Goal: Information Seeking & Learning: Check status

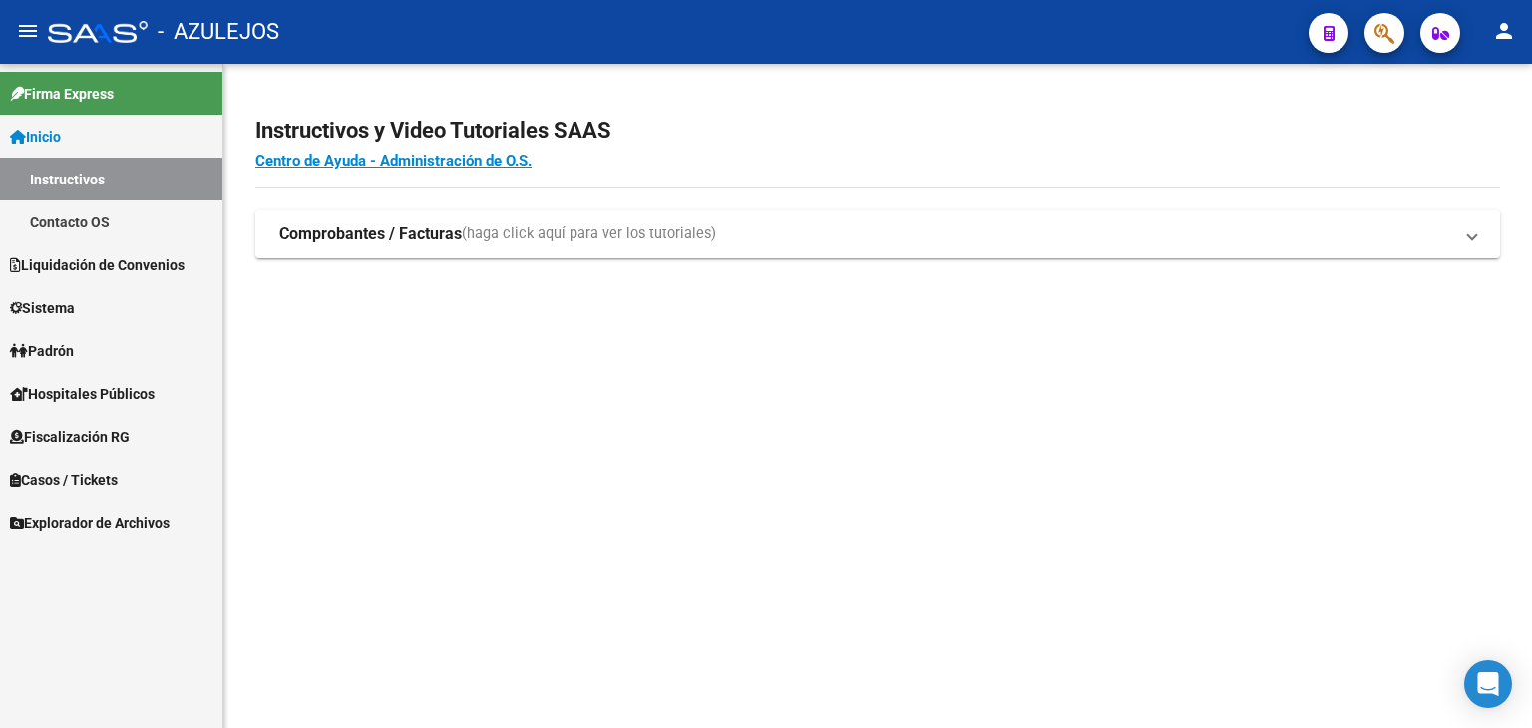
click at [69, 299] on span "Sistema" at bounding box center [42, 308] width 65 height 22
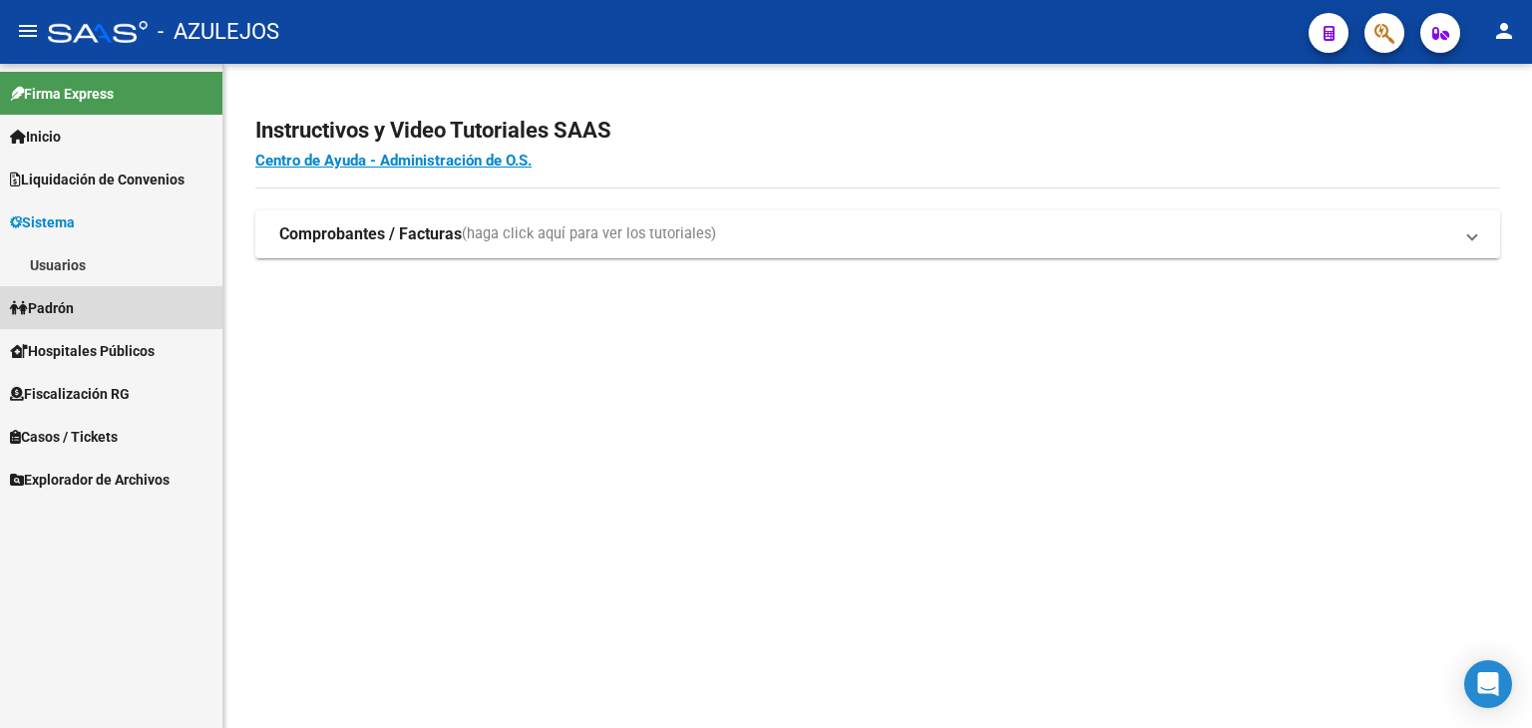
click at [69, 299] on span "Padrón" at bounding box center [42, 308] width 64 height 22
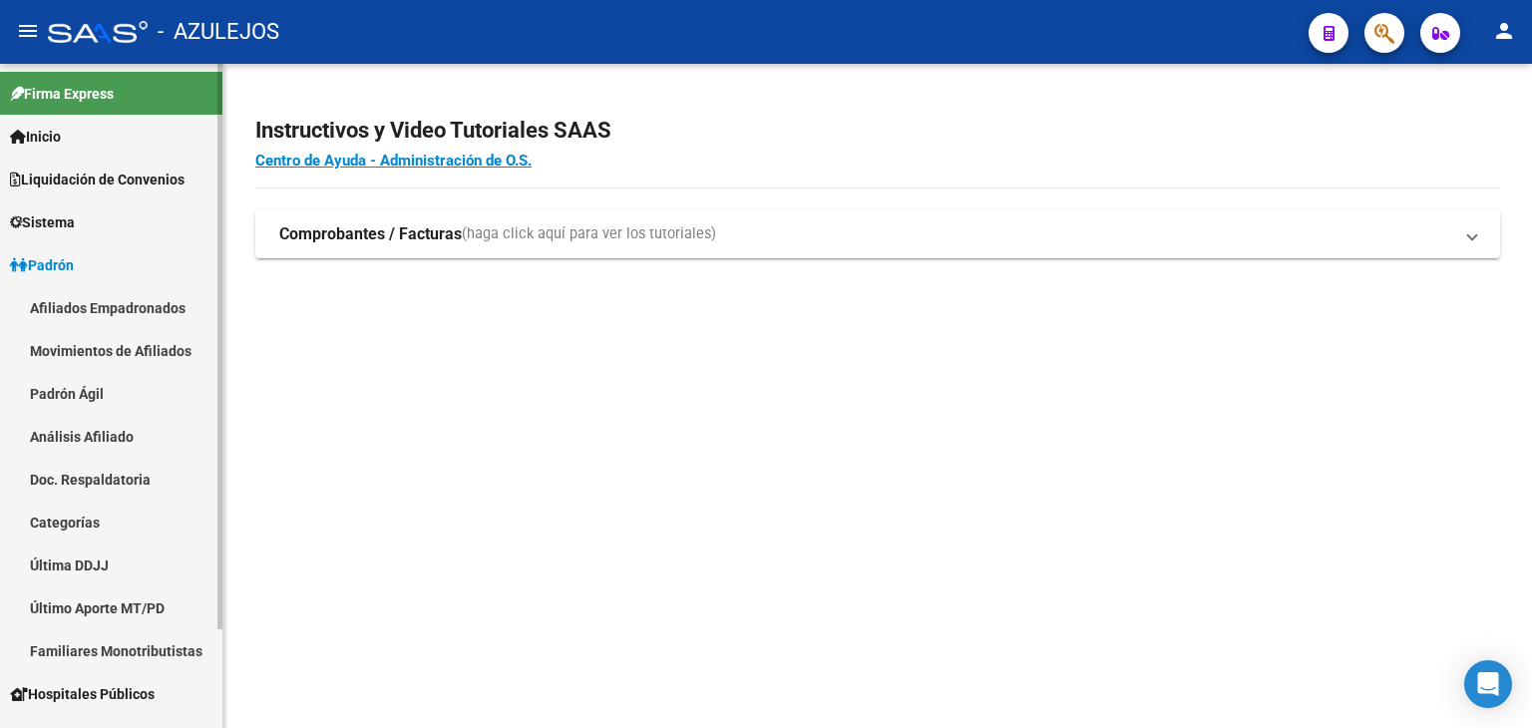
click at [64, 218] on span "Sistema" at bounding box center [42, 222] width 65 height 22
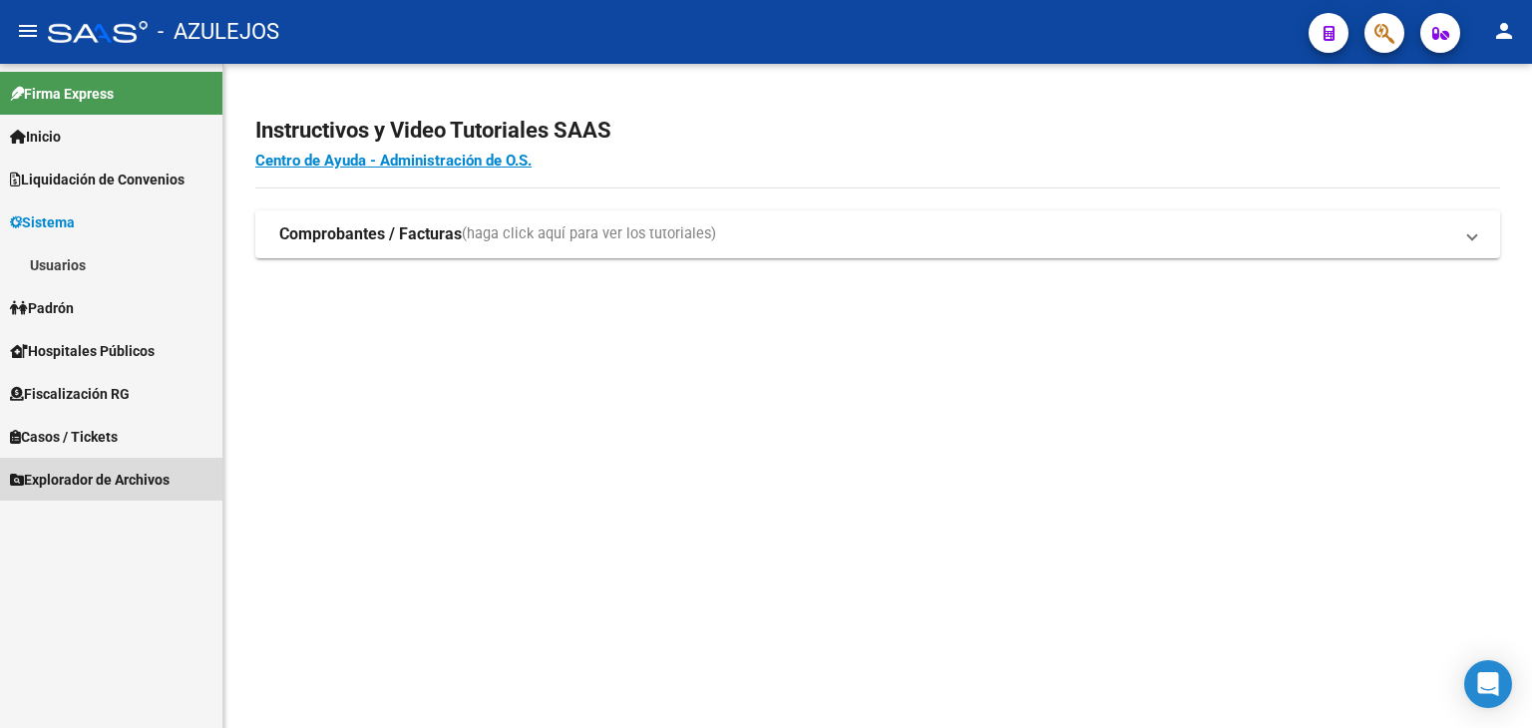
click at [90, 483] on span "Explorador de Archivos" at bounding box center [90, 480] width 160 height 22
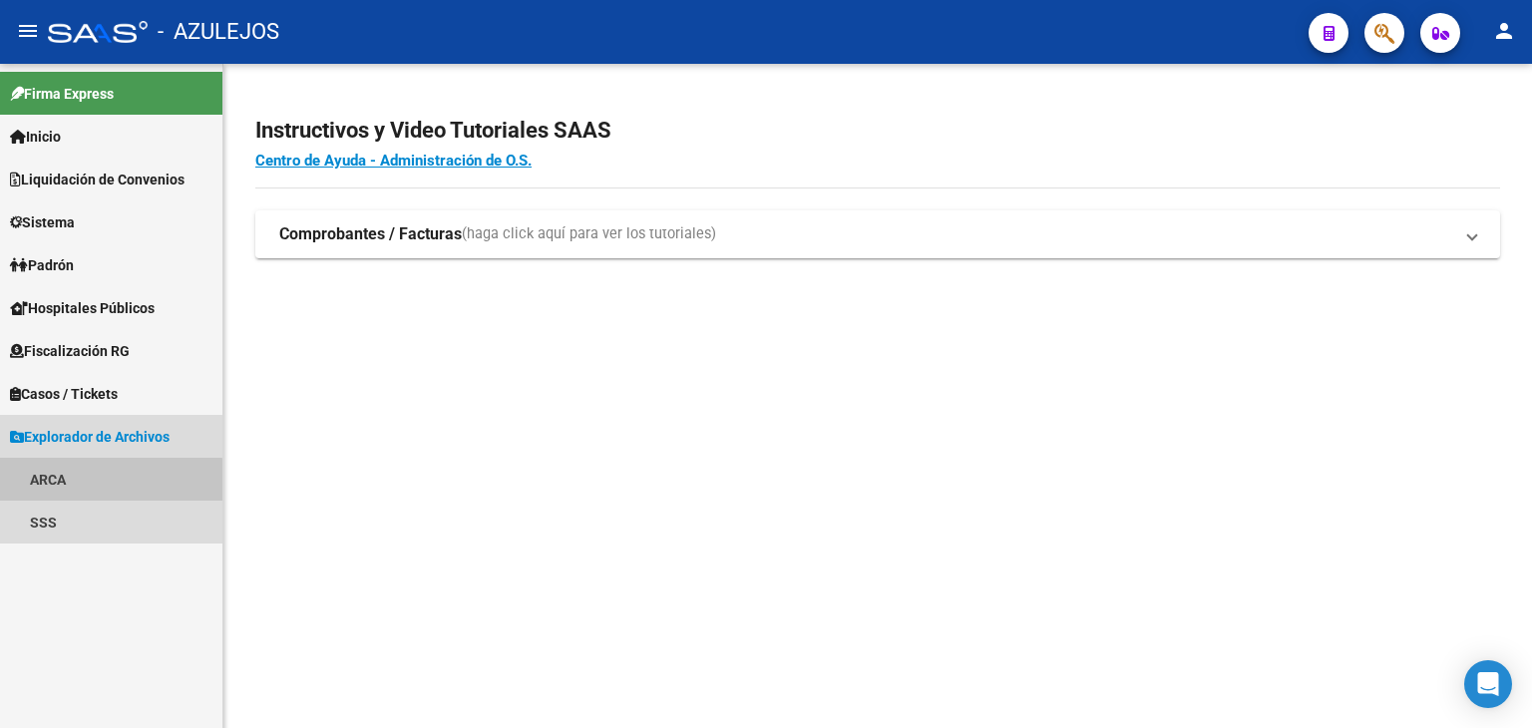
click at [60, 484] on link "ARCA" at bounding box center [111, 479] width 222 height 43
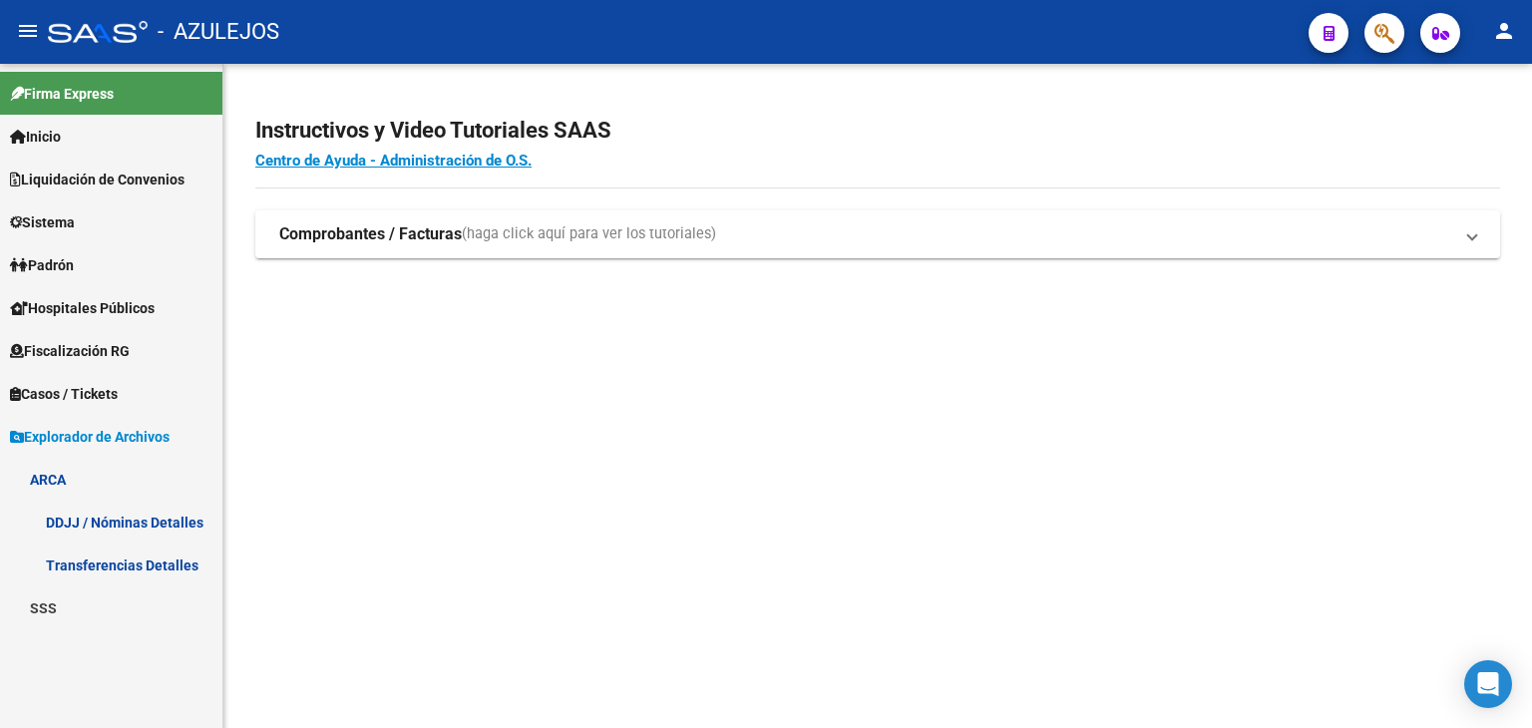
click at [84, 564] on link "Transferencias Detalles" at bounding box center [111, 565] width 222 height 43
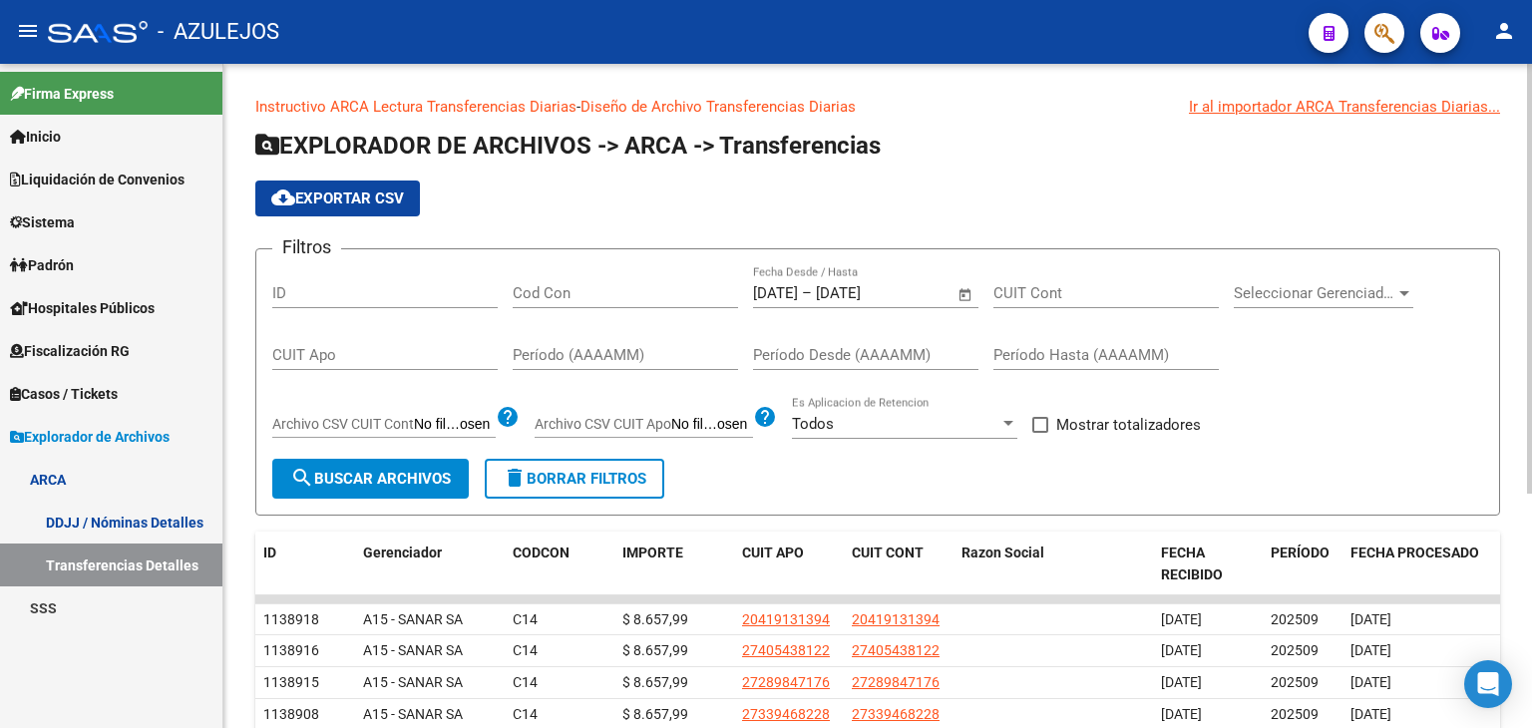
click at [962, 296] on span "Open calendar" at bounding box center [966, 294] width 48 height 48
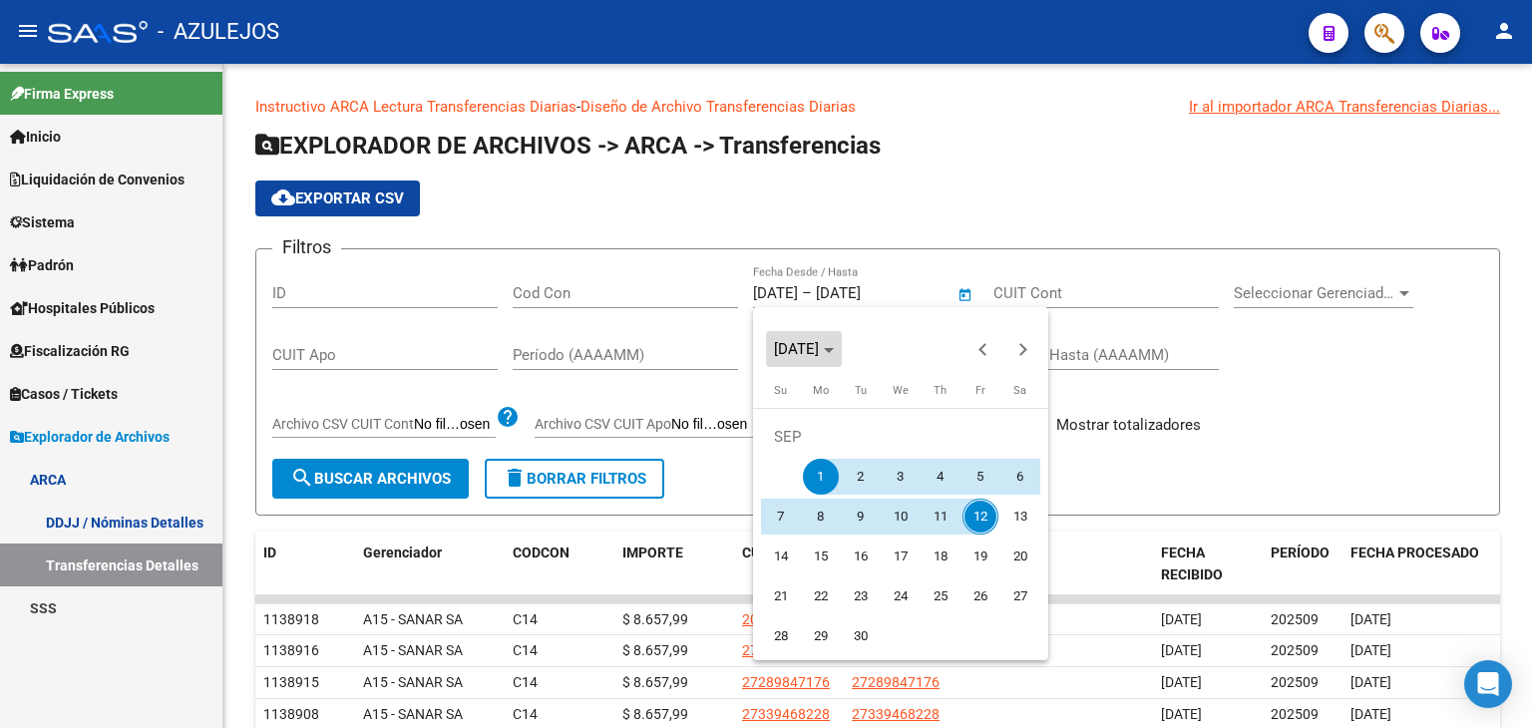
click at [775, 352] on span "[DATE]" at bounding box center [796, 349] width 45 height 18
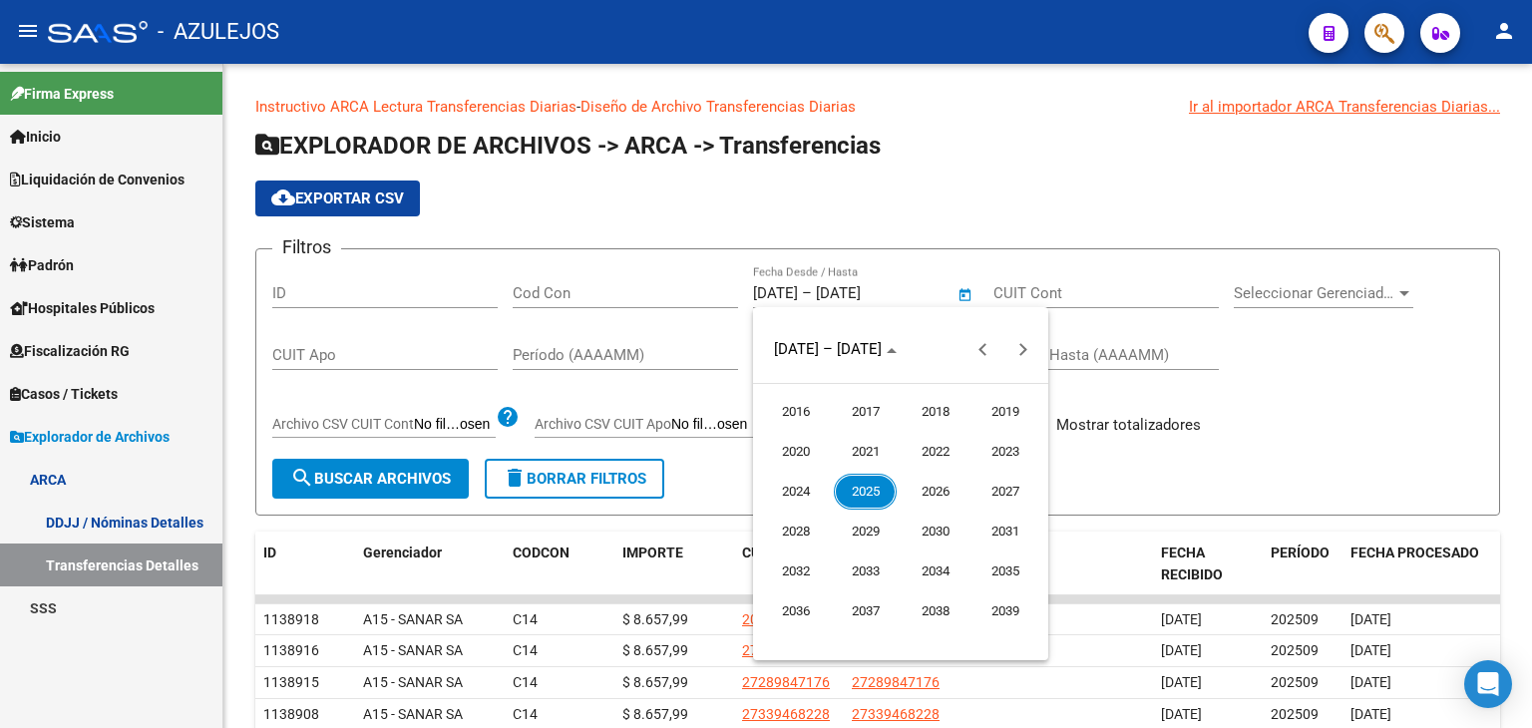
click at [868, 484] on span "2025" at bounding box center [865, 492] width 63 height 36
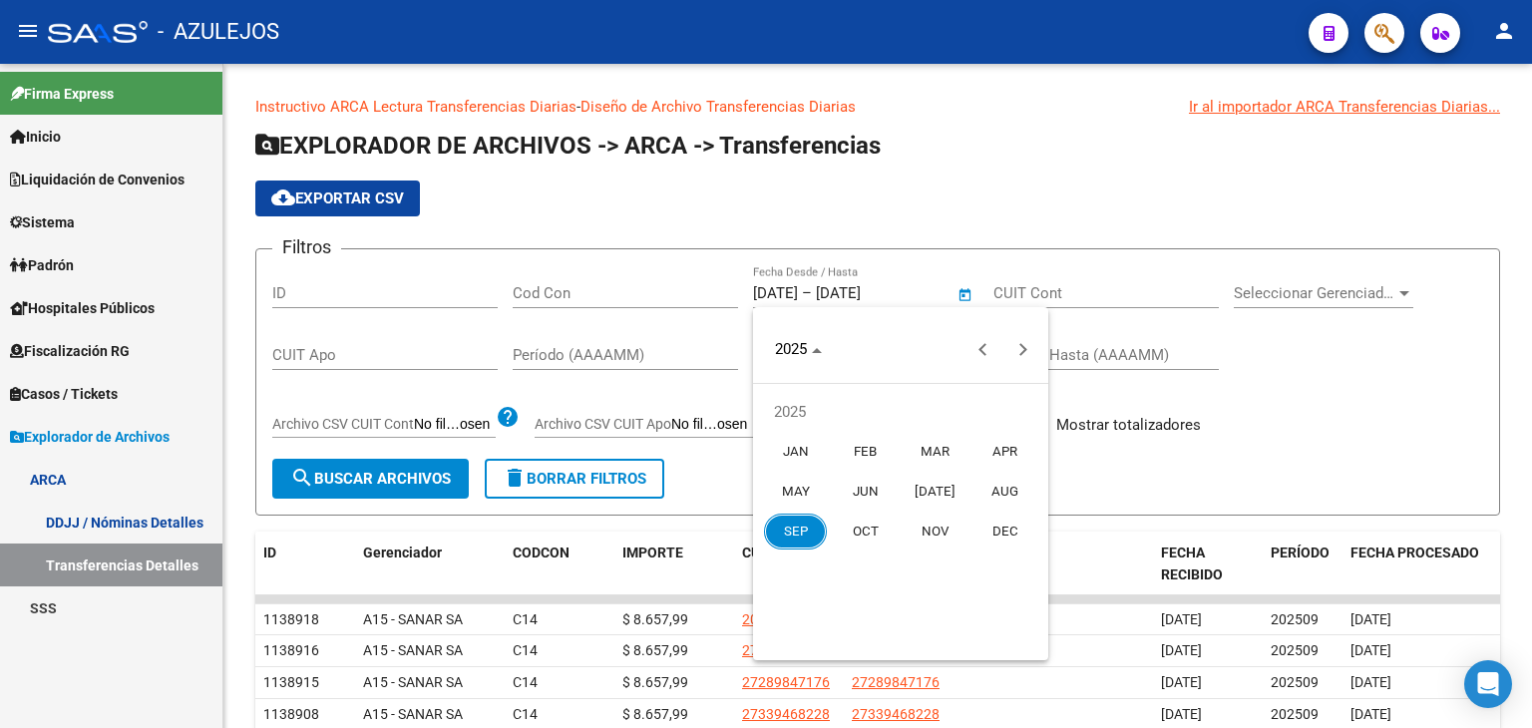
click at [1003, 485] on span "AUG" at bounding box center [1005, 492] width 63 height 36
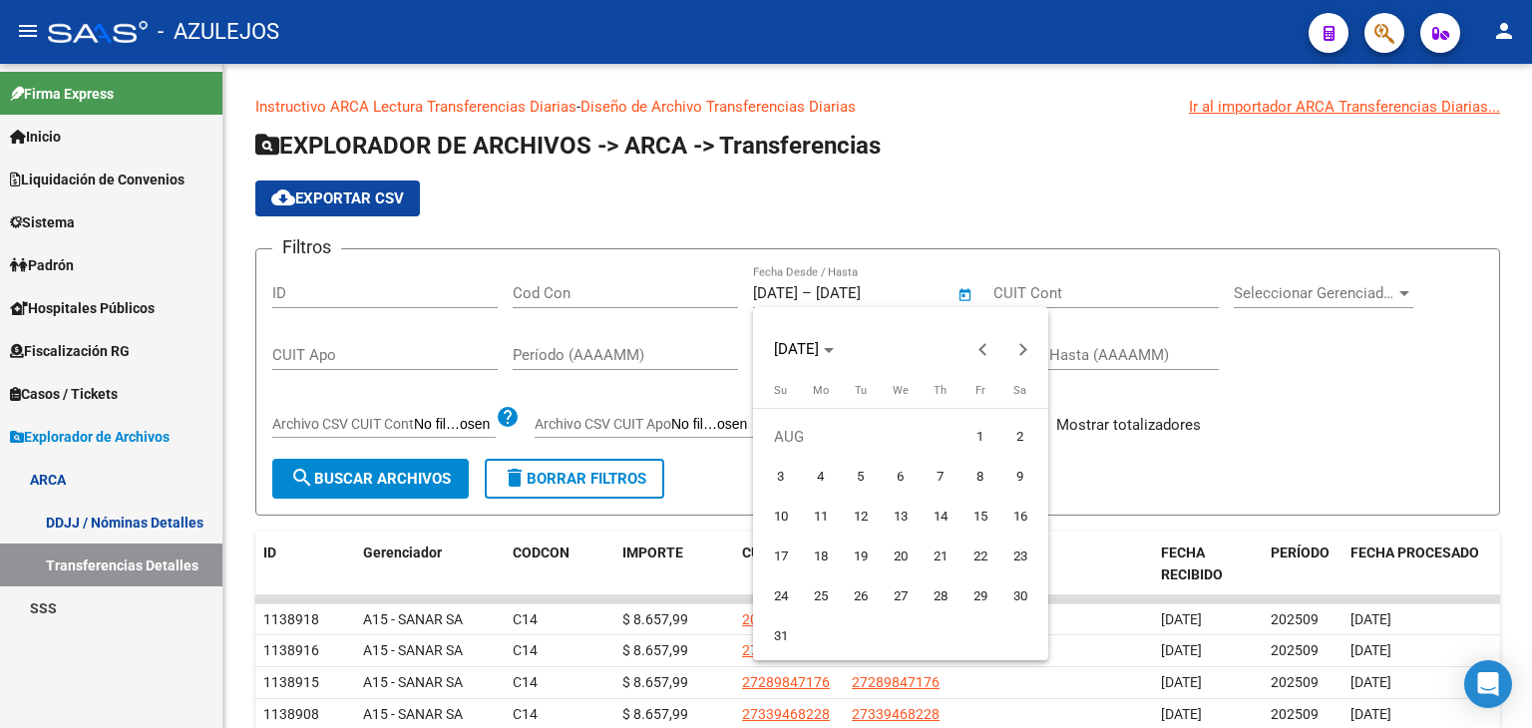
click at [773, 628] on span "31" at bounding box center [781, 636] width 36 height 36
type input "[DATE]"
click at [979, 440] on span "1" at bounding box center [981, 437] width 36 height 36
type input "[DATE]"
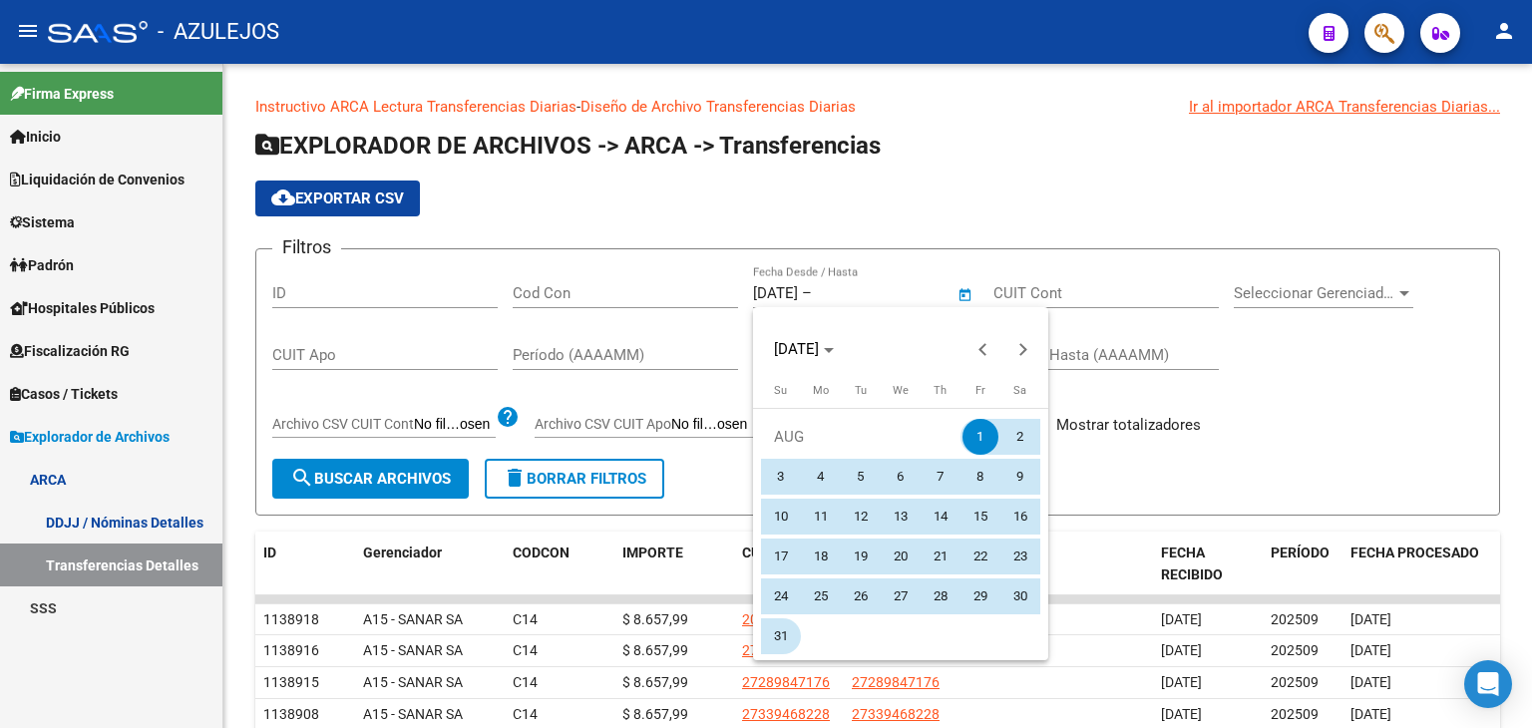
click at [782, 632] on span "31" at bounding box center [781, 636] width 36 height 36
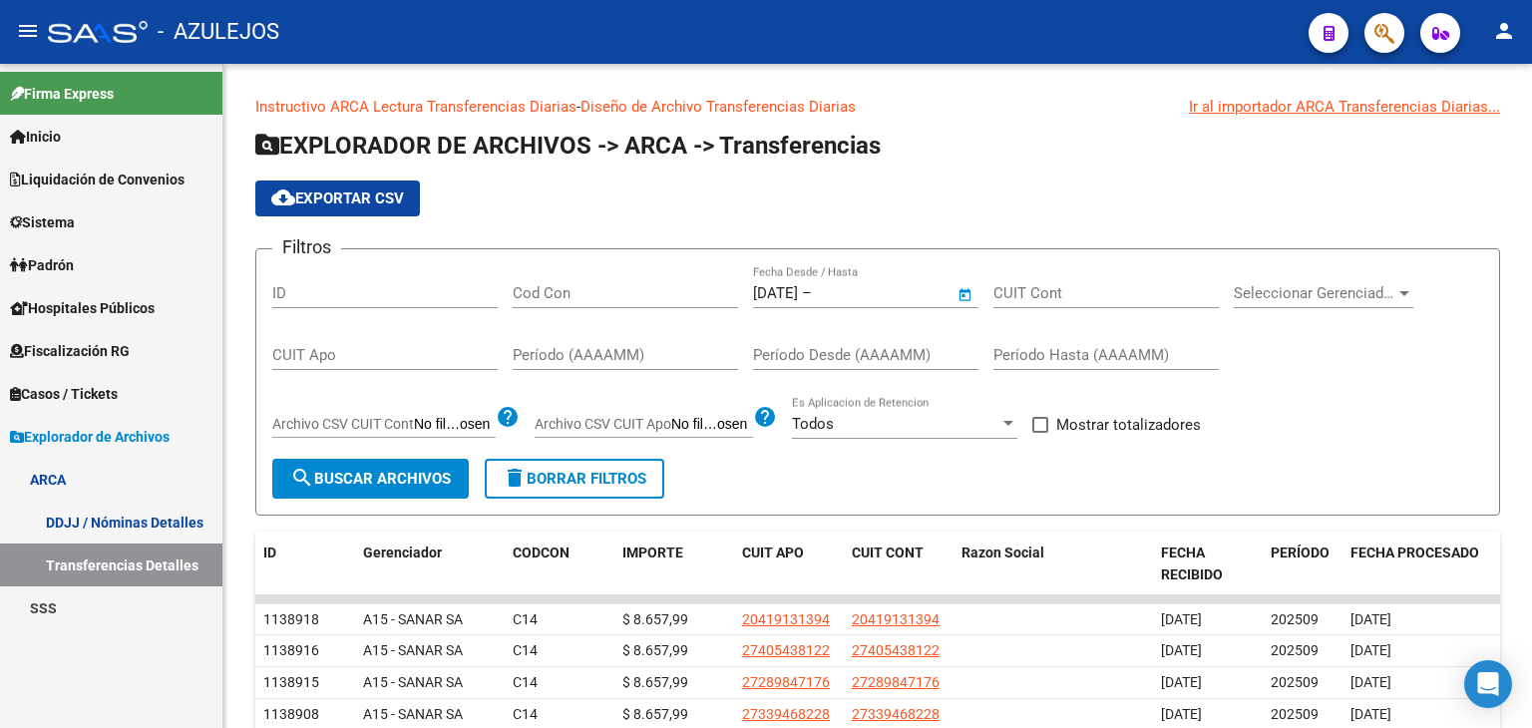
type input "[DATE]"
click at [1042, 422] on span at bounding box center [1040, 425] width 16 height 16
click at [1040, 433] on input "Mostrar totalizadores" at bounding box center [1039, 433] width 1 height 1
checkbox input "true"
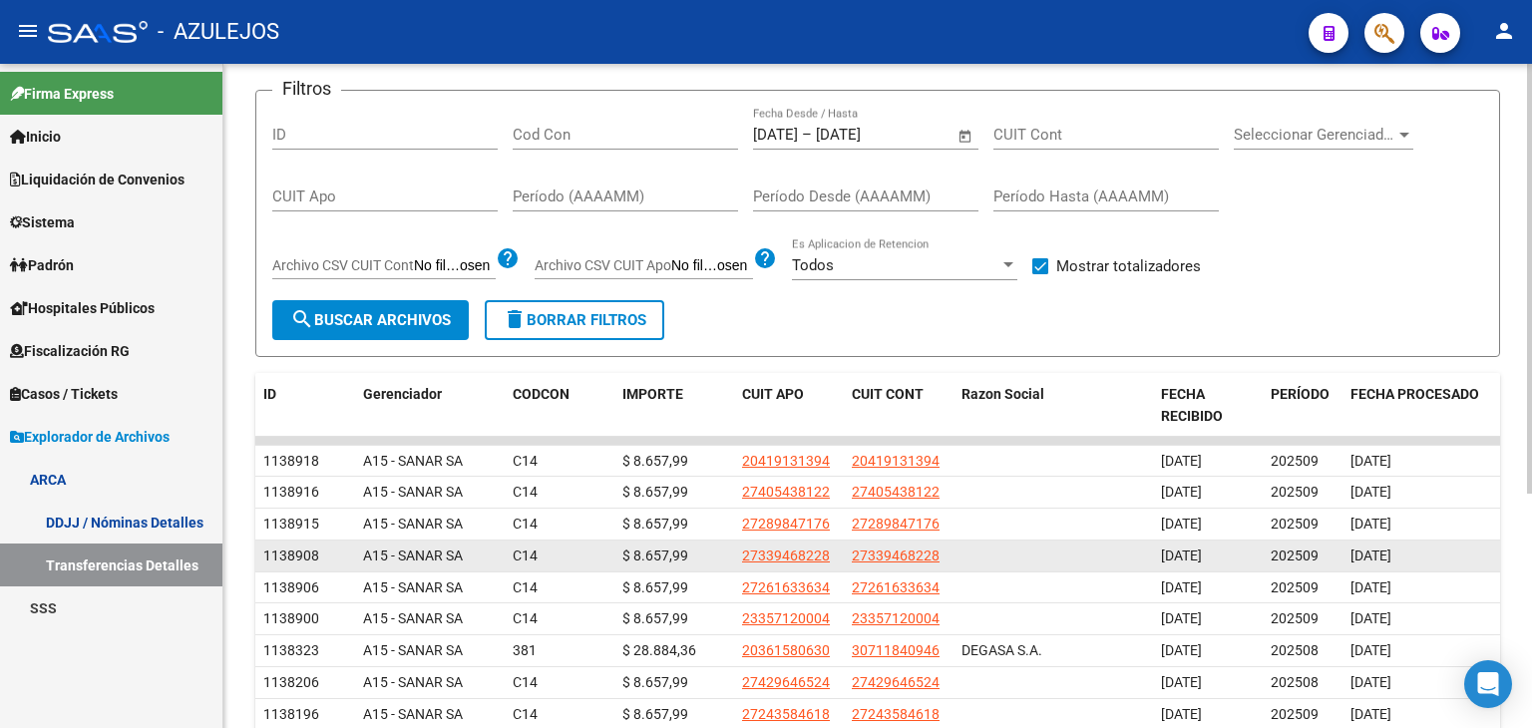
scroll to position [360, 0]
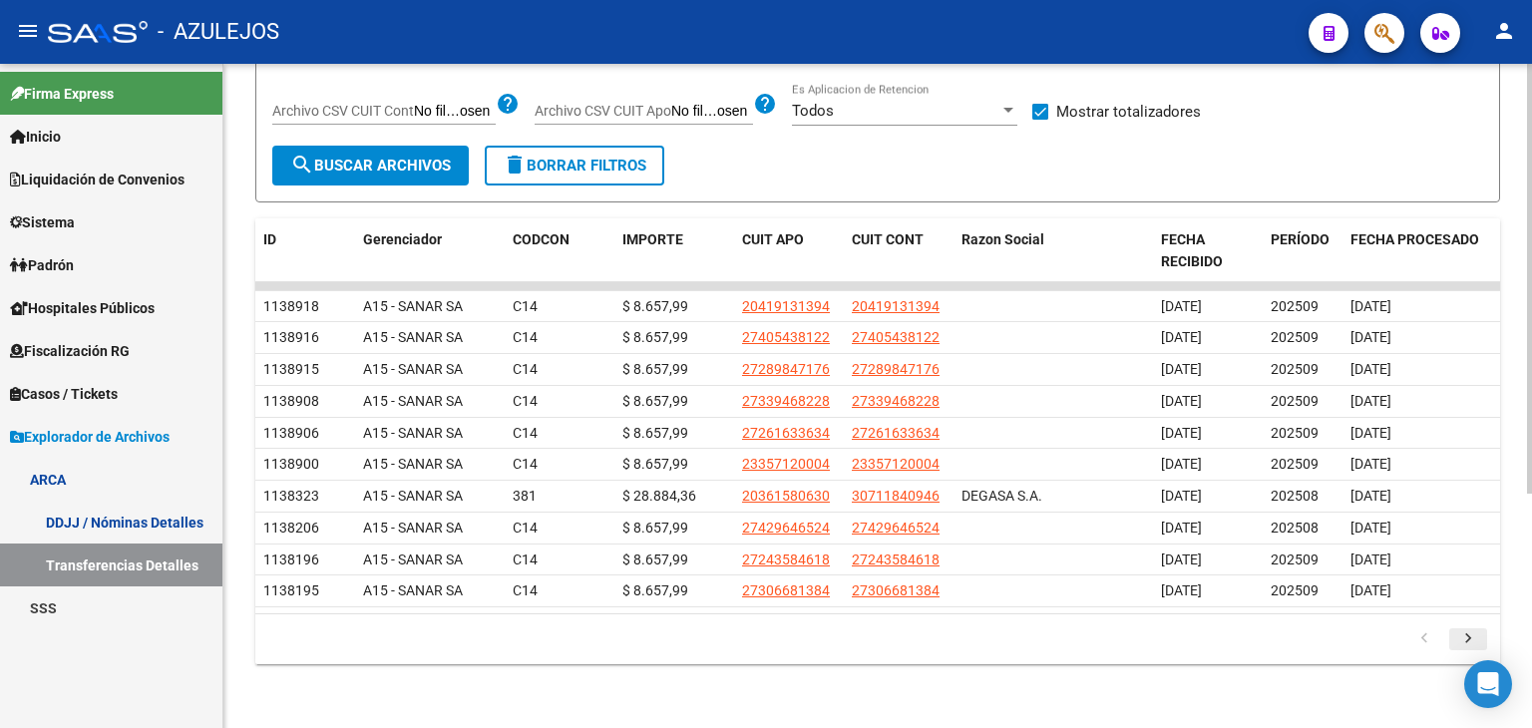
click at [1467, 646] on icon "go to next page" at bounding box center [1468, 641] width 26 height 24
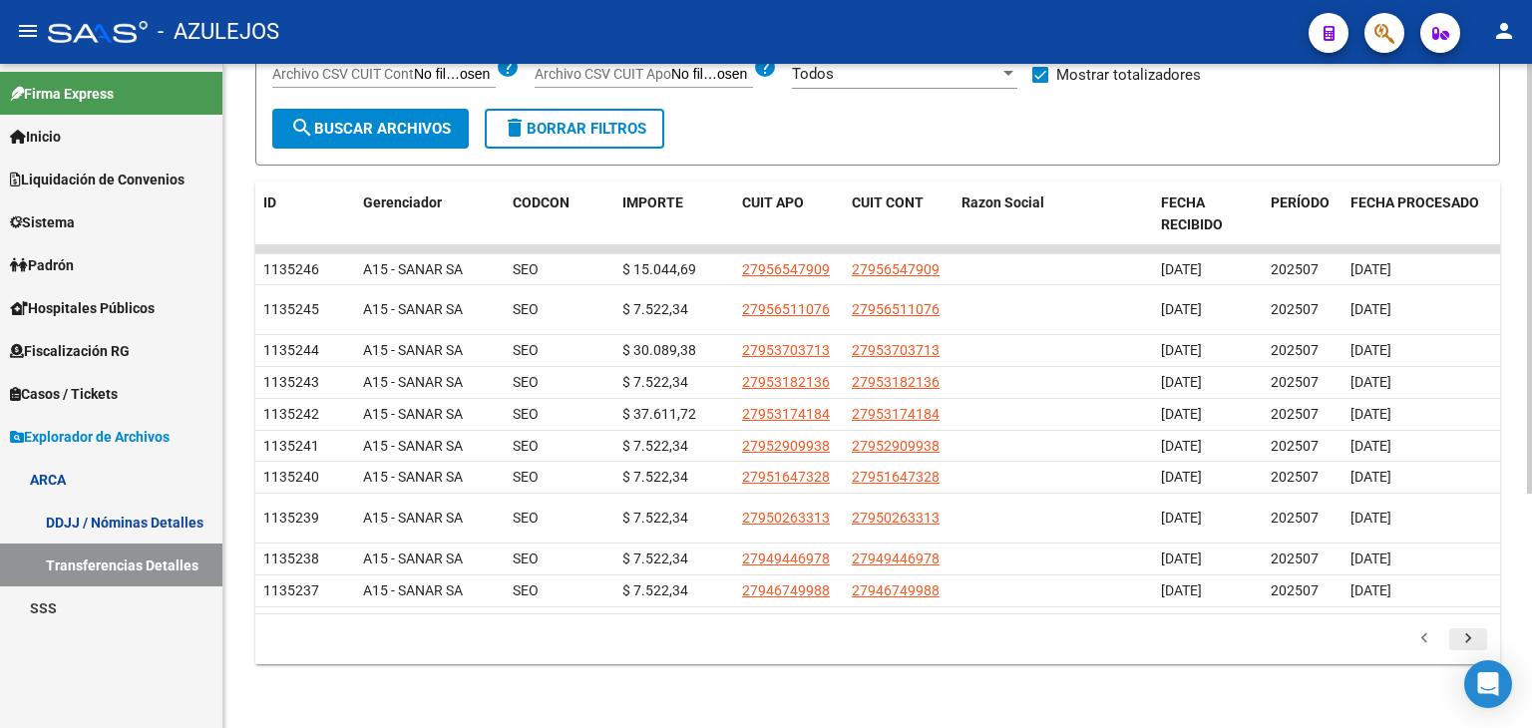
click at [1467, 646] on icon "go to next page" at bounding box center [1468, 641] width 26 height 24
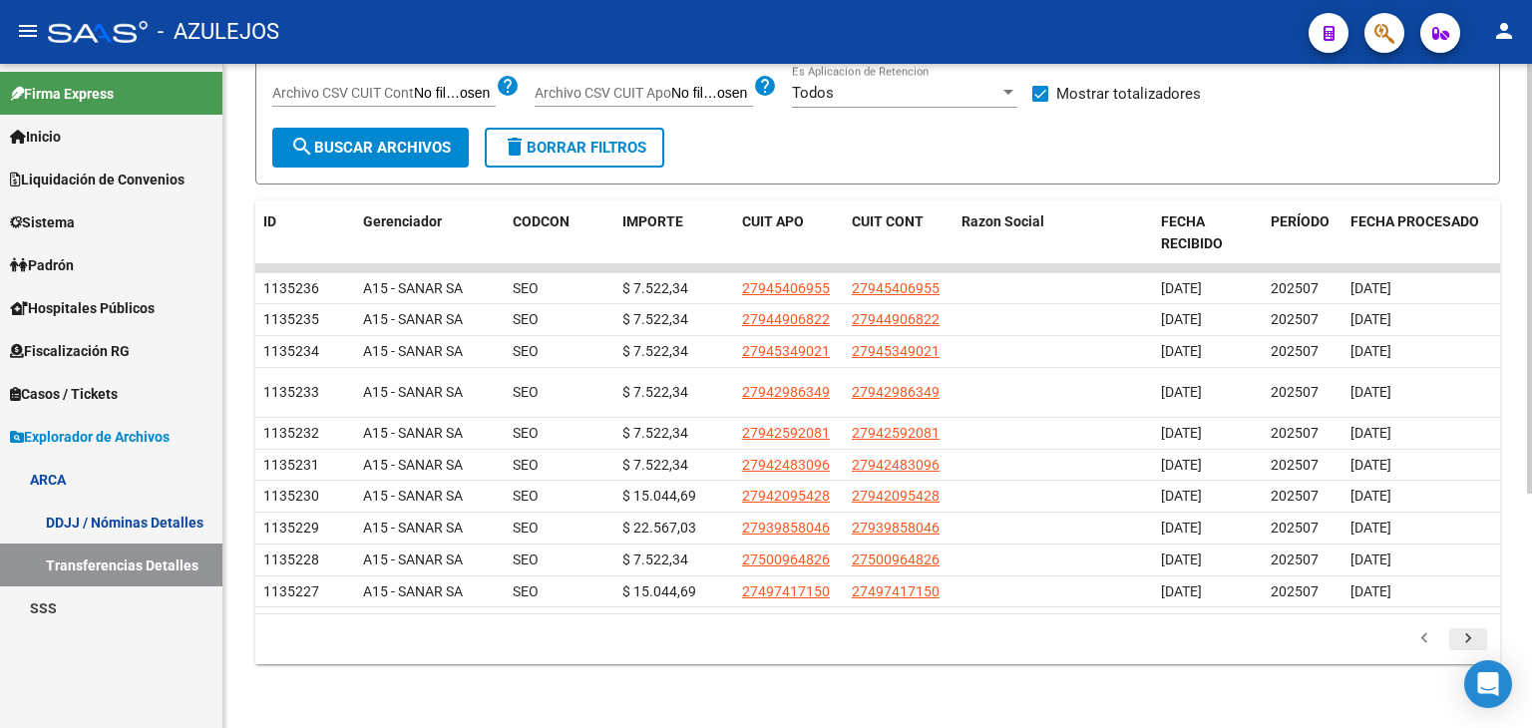
click at [1463, 644] on icon "go to next page" at bounding box center [1468, 641] width 26 height 24
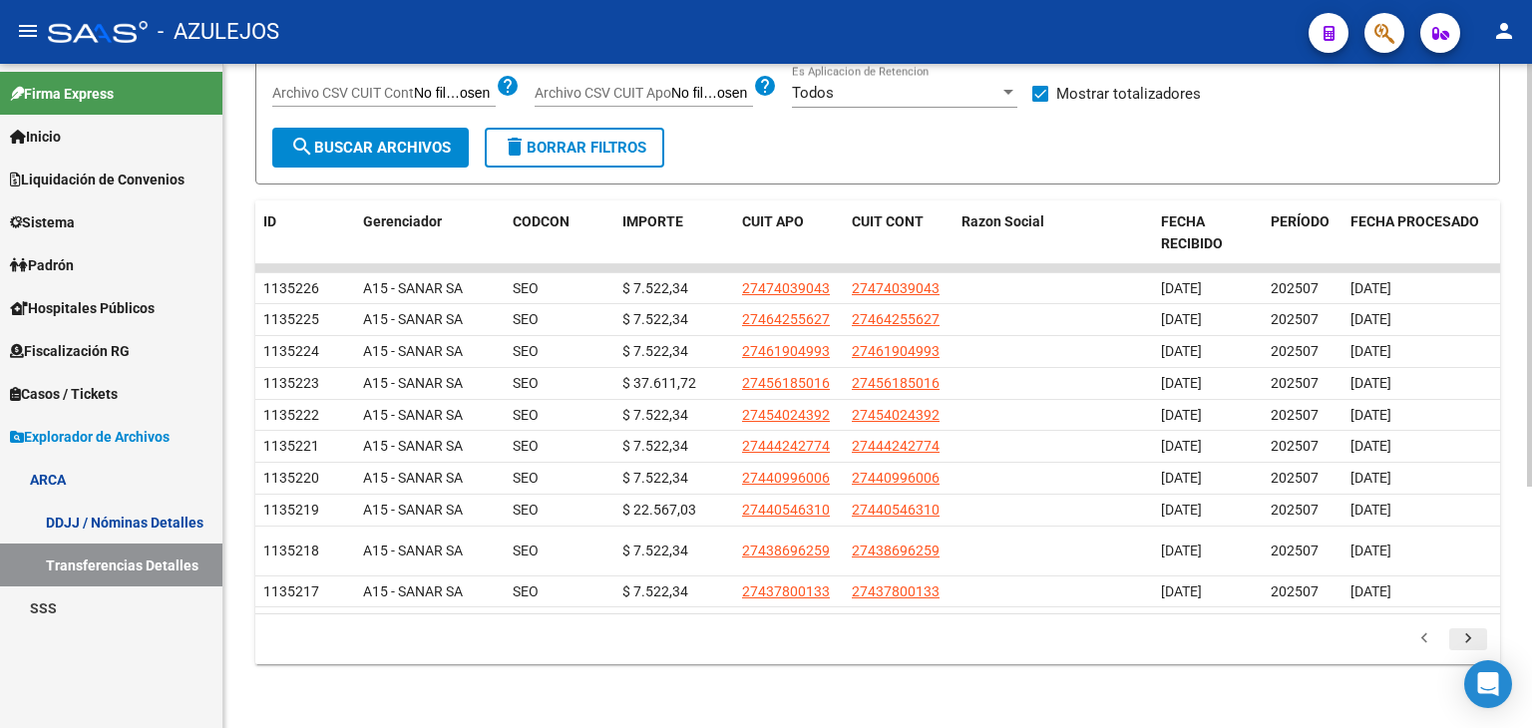
click at [1463, 644] on li at bounding box center [1468, 639] width 44 height 34
click at [1464, 653] on icon "go to next page" at bounding box center [1468, 641] width 26 height 24
click at [1464, 655] on div "179.769.313.486.231.570.000.000.000.000.000.000.000.000.000.000.000.000.000.000…" at bounding box center [877, 639] width 1245 height 50
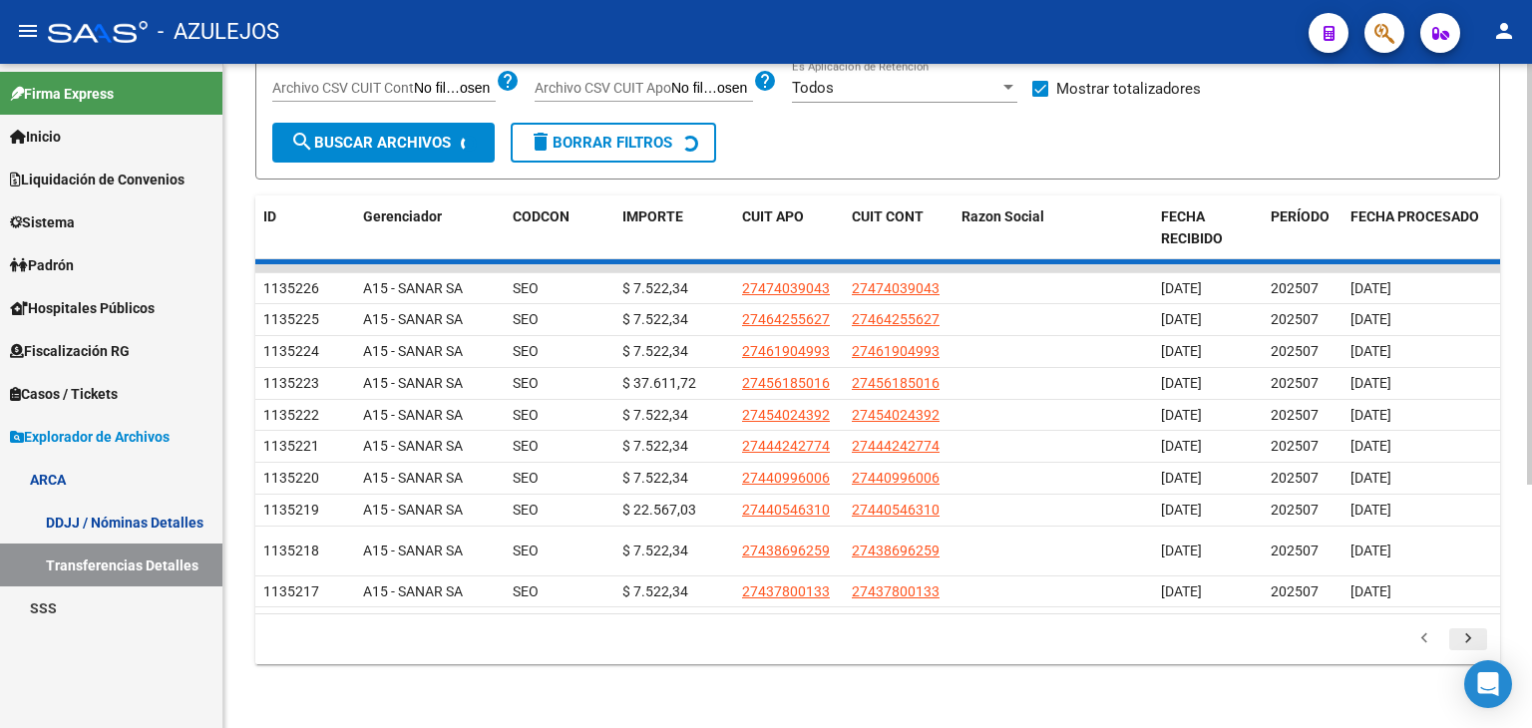
click at [1464, 655] on div "179.769.313.486.231.570.000.000.000.000.000.000.000.000.000.000.000.000.000.000…" at bounding box center [877, 639] width 1245 height 50
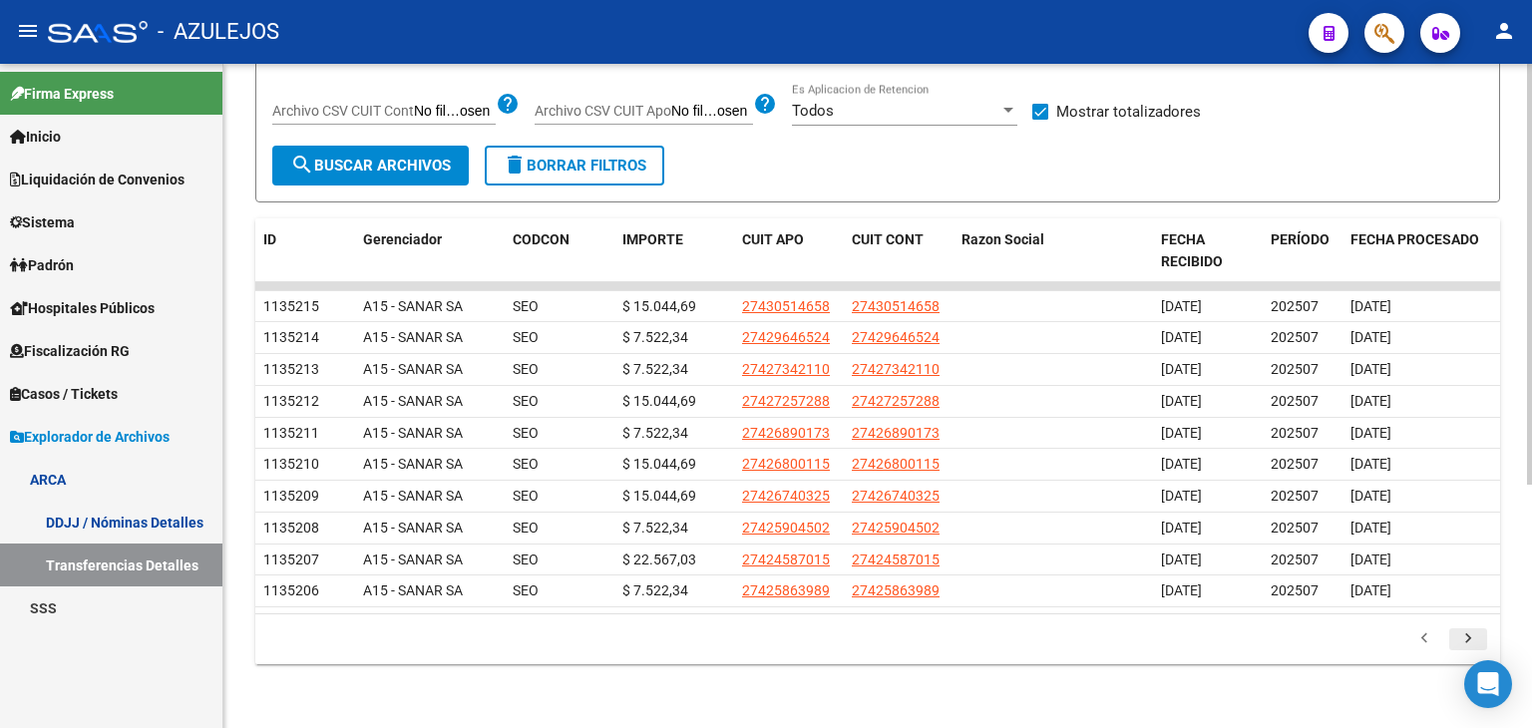
click at [1464, 653] on icon "go to next page" at bounding box center [1468, 641] width 26 height 24
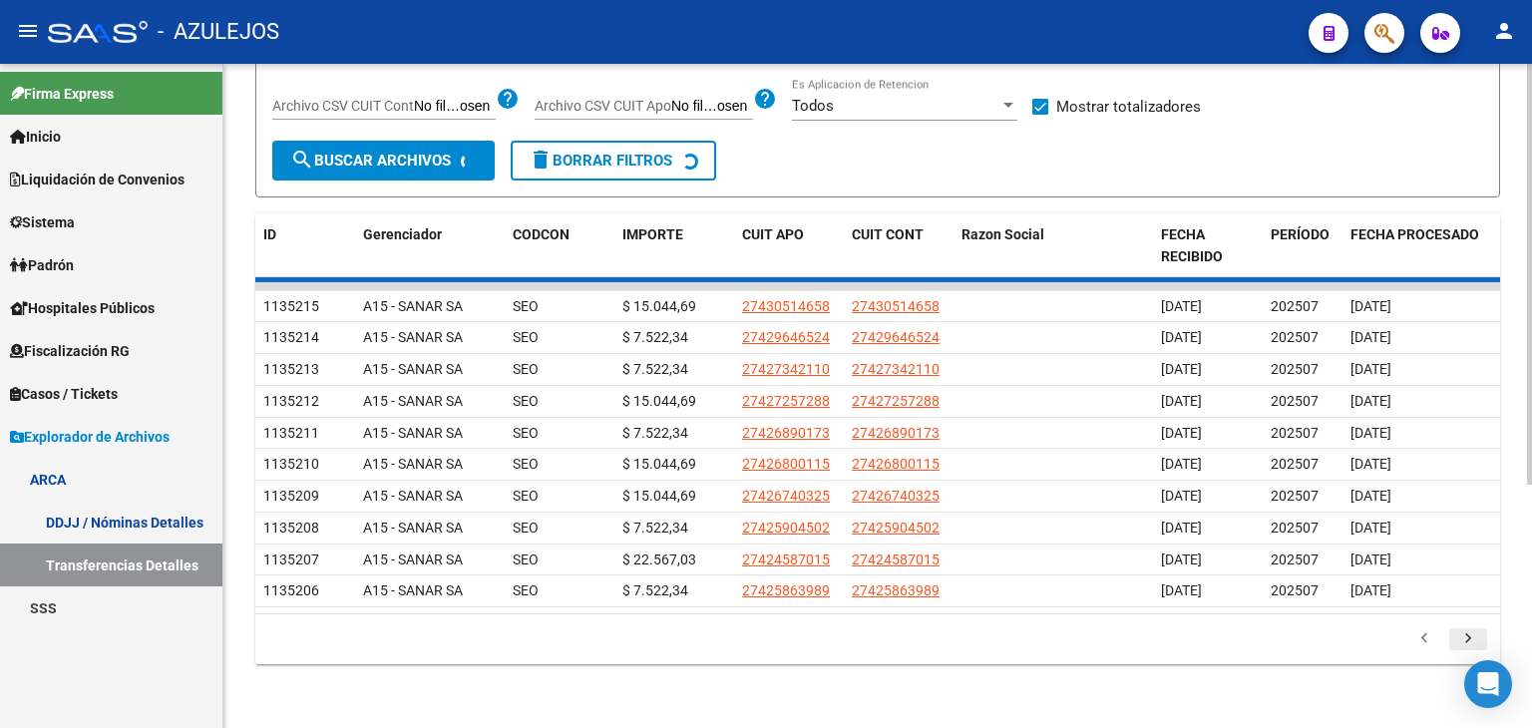
click at [1464, 655] on div "179.769.313.486.231.570.000.000.000.000.000.000.000.000.000.000.000.000.000.000…" at bounding box center [877, 639] width 1245 height 50
click at [1464, 653] on icon "go to next page" at bounding box center [1468, 641] width 26 height 24
click at [1464, 655] on div "179.769.313.486.231.570.000.000.000.000.000.000.000.000.000.000.000.000.000.000…" at bounding box center [877, 639] width 1245 height 50
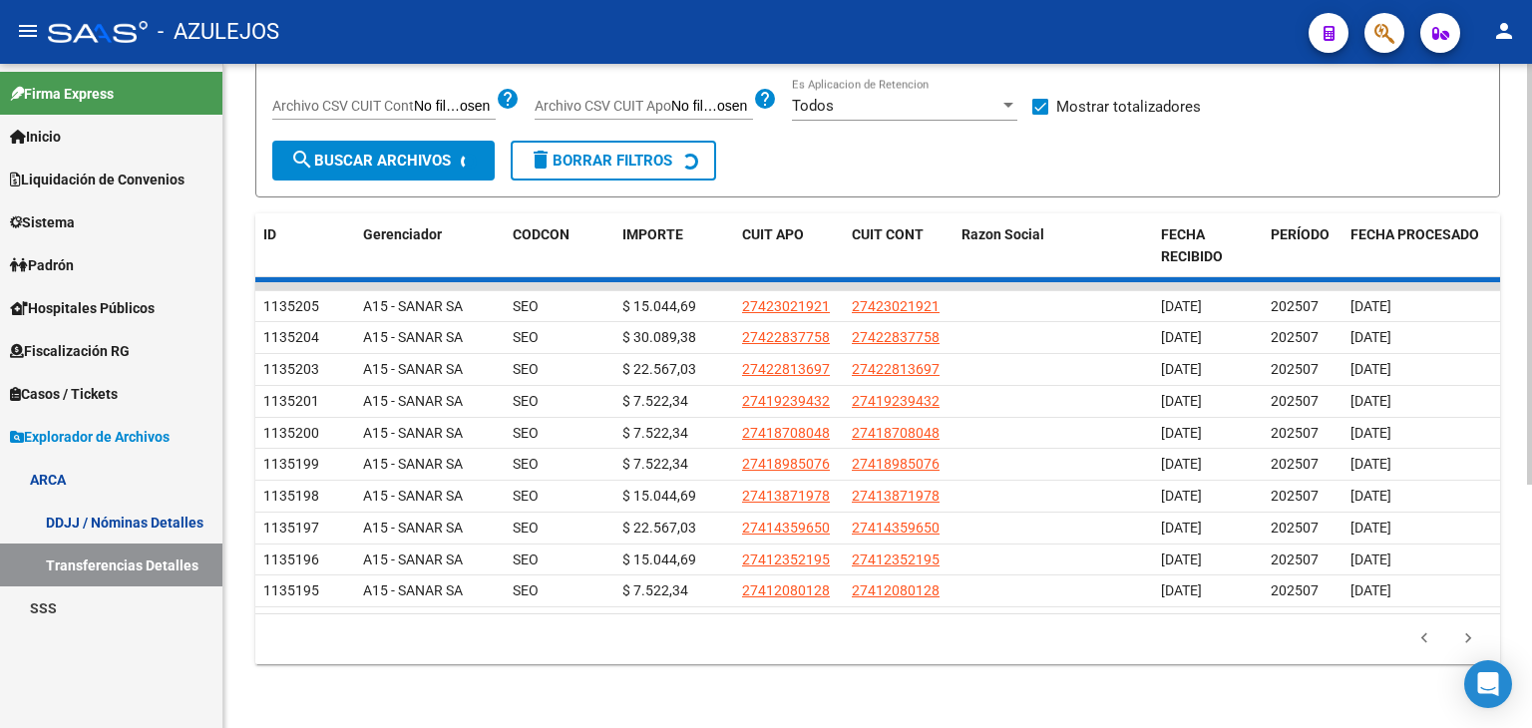
click at [1464, 655] on div "179.769.313.486.231.570.000.000.000.000.000.000.000.000.000.000.000.000.000.000…" at bounding box center [877, 639] width 1245 height 50
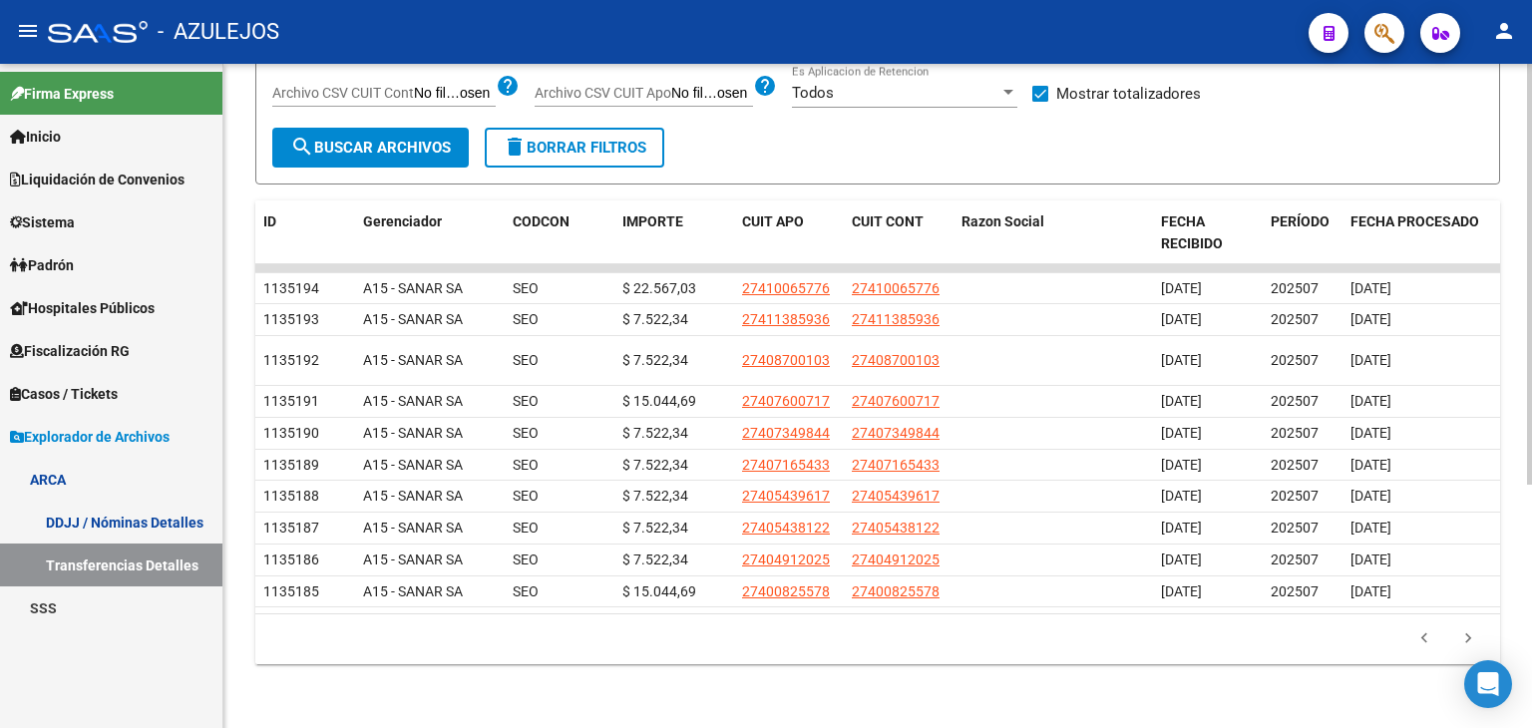
click at [1464, 655] on li at bounding box center [1468, 639] width 44 height 34
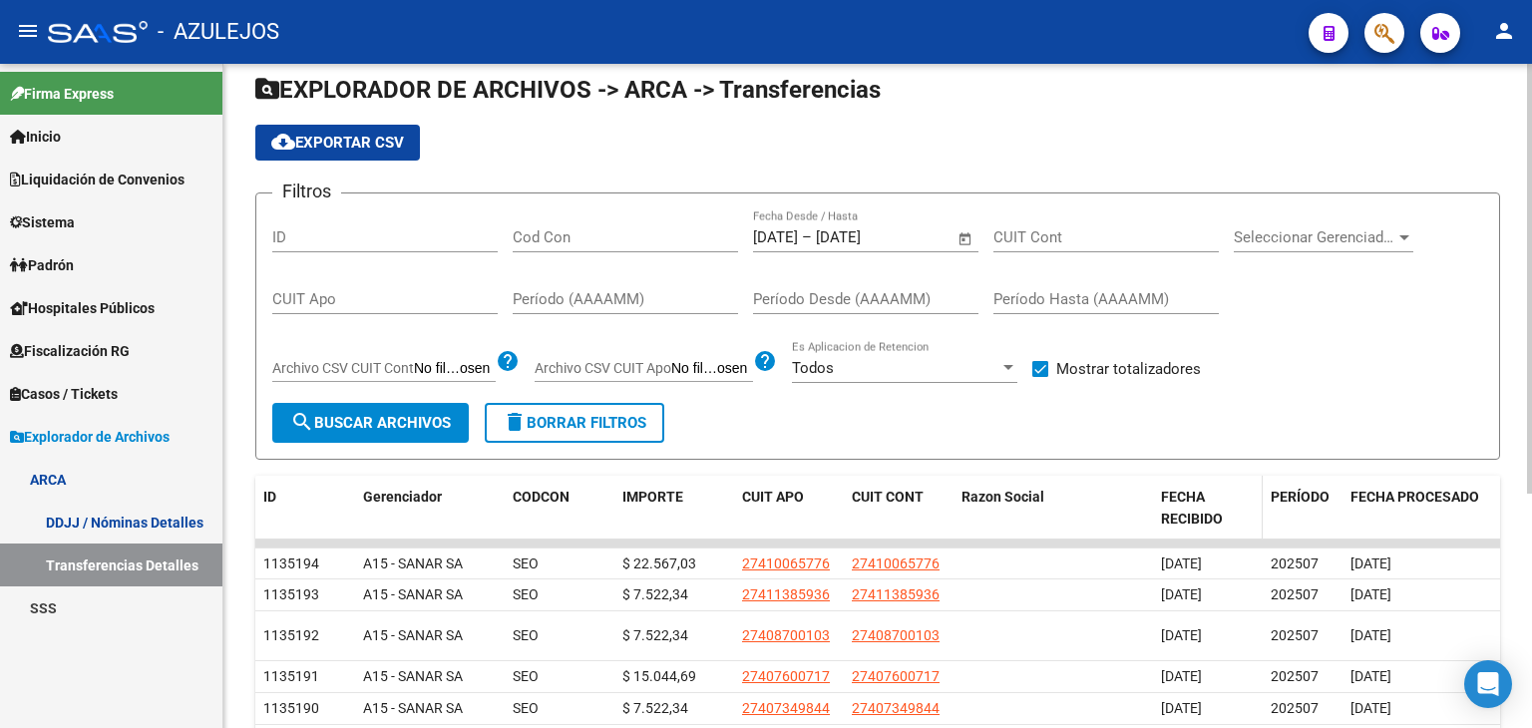
scroll to position [0, 0]
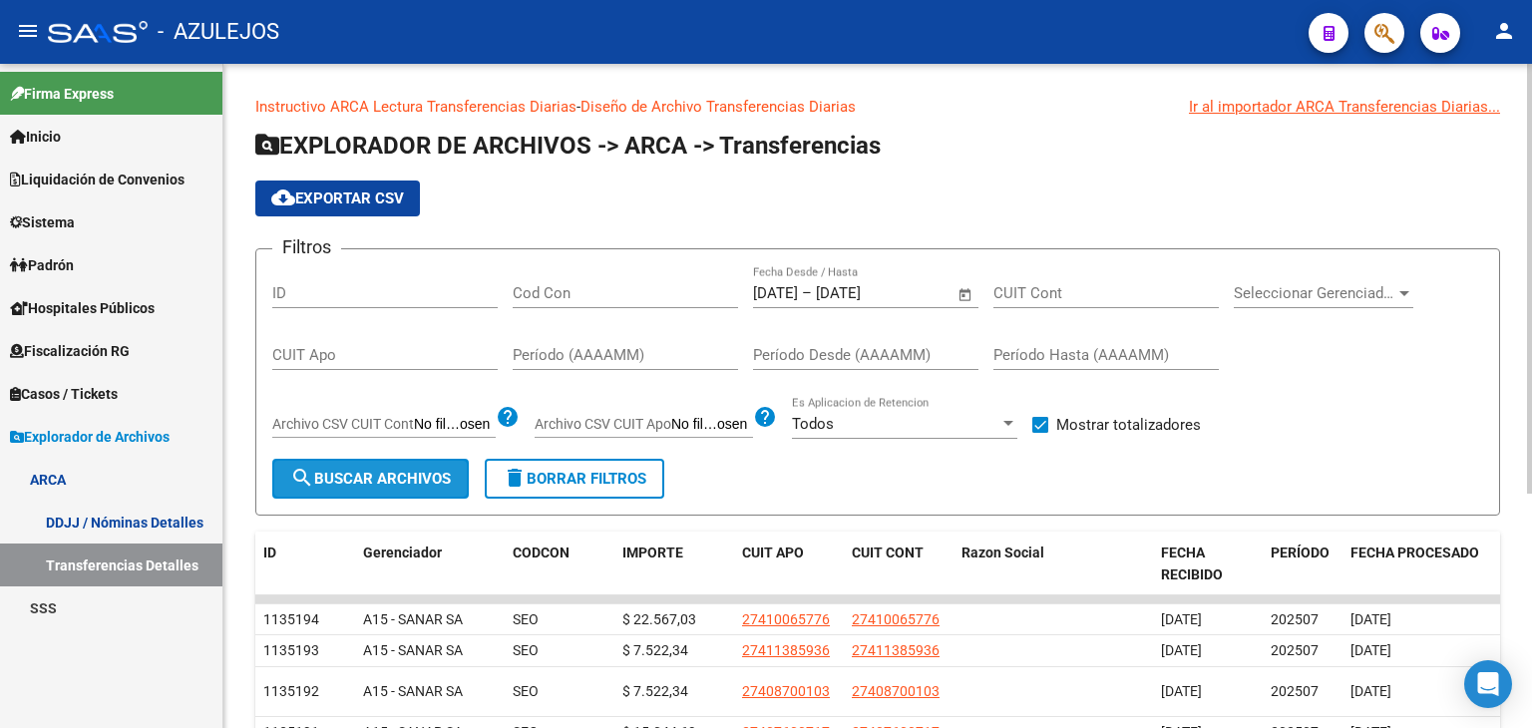
click at [371, 488] on button "search Buscar Archivos" at bounding box center [370, 479] width 197 height 40
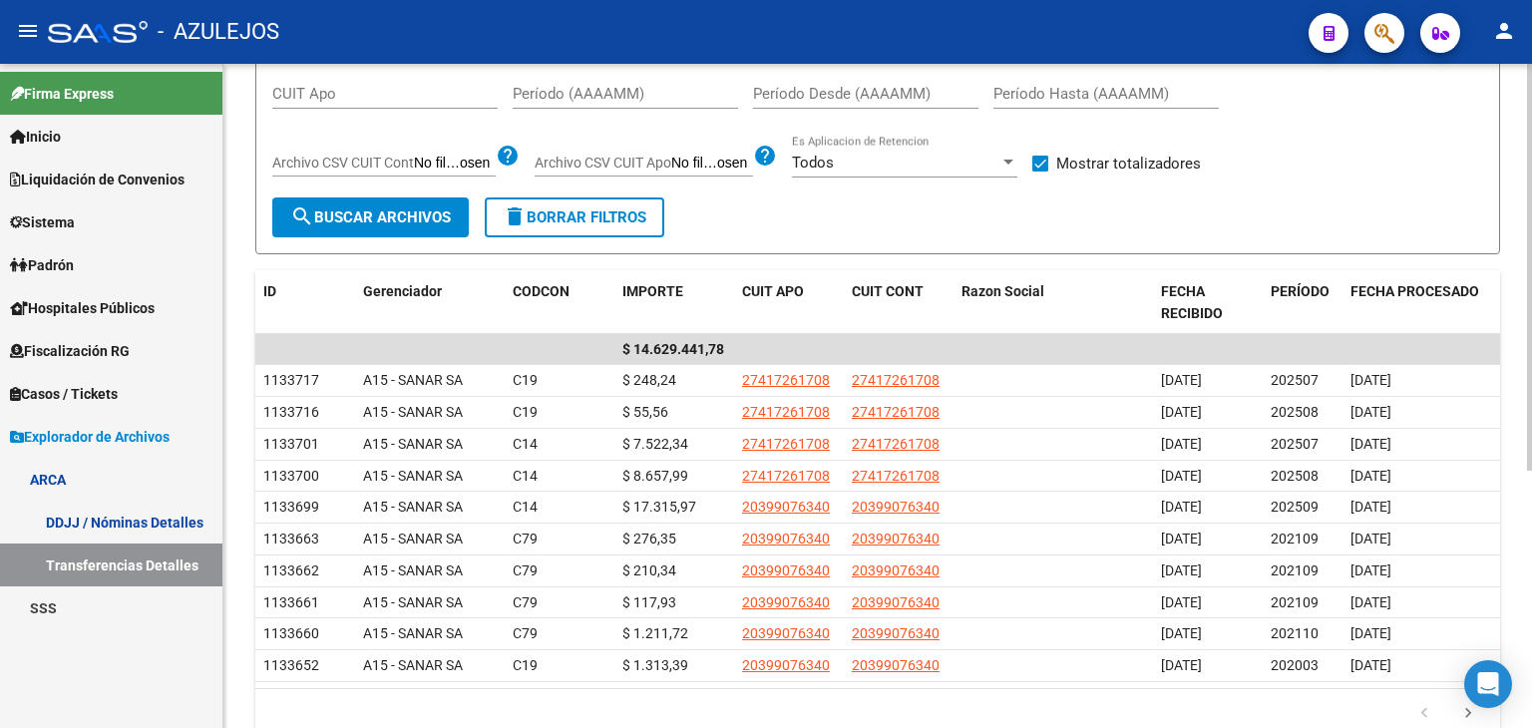
scroll to position [399, 0]
